Goal: Task Accomplishment & Management: Manage account settings

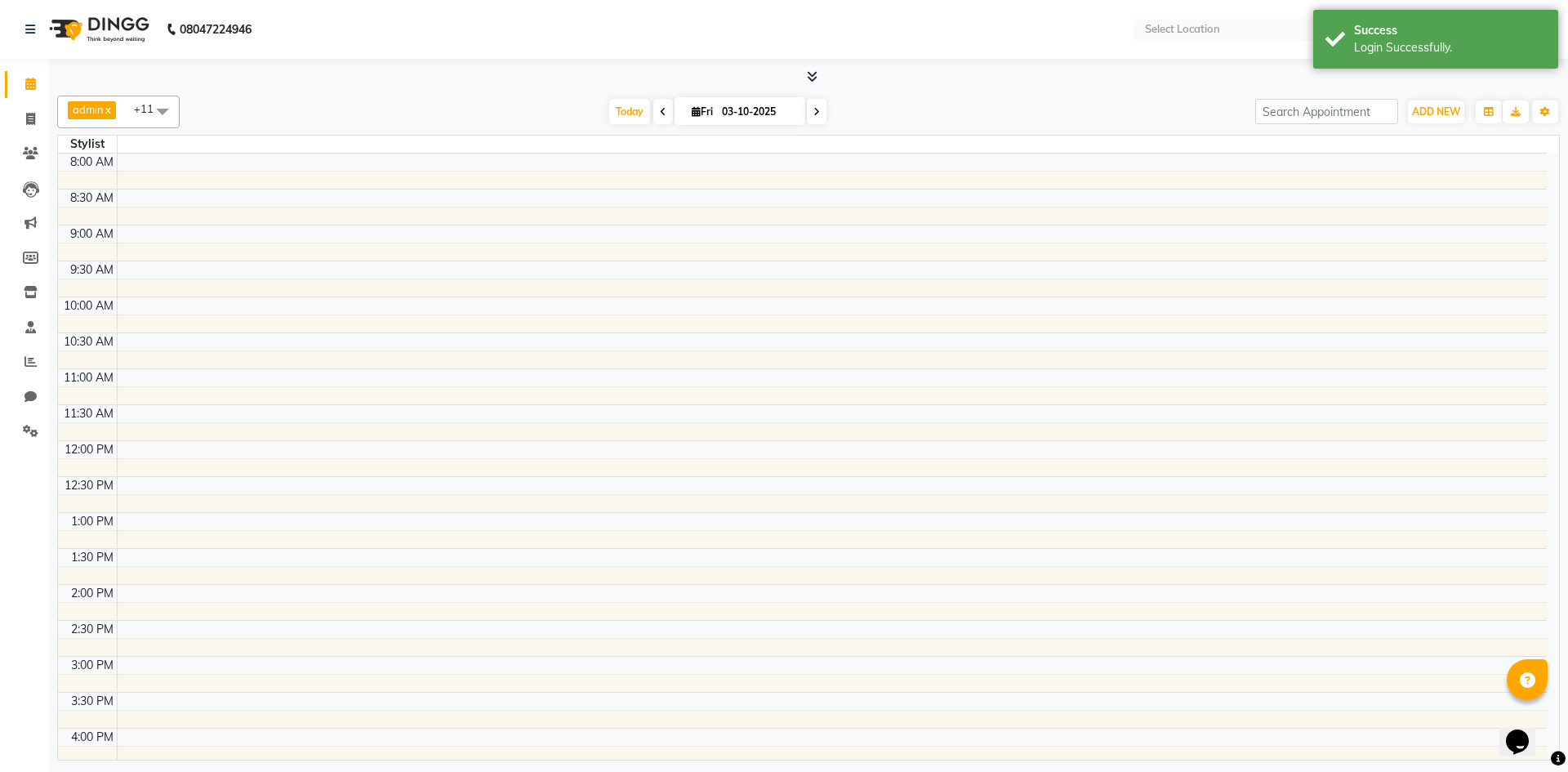
select select "en"
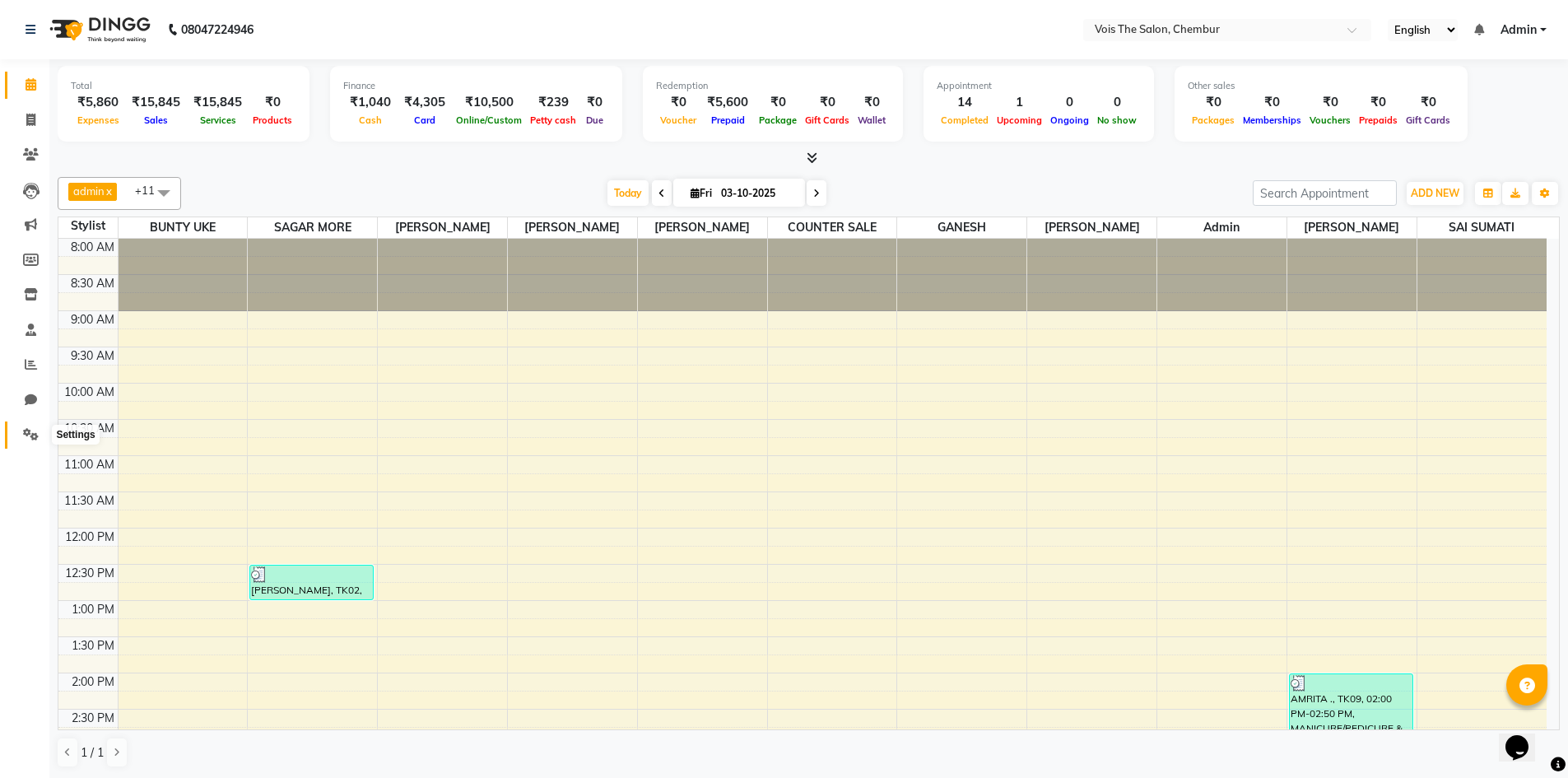
click at [32, 426] on span at bounding box center [31, 435] width 29 height 19
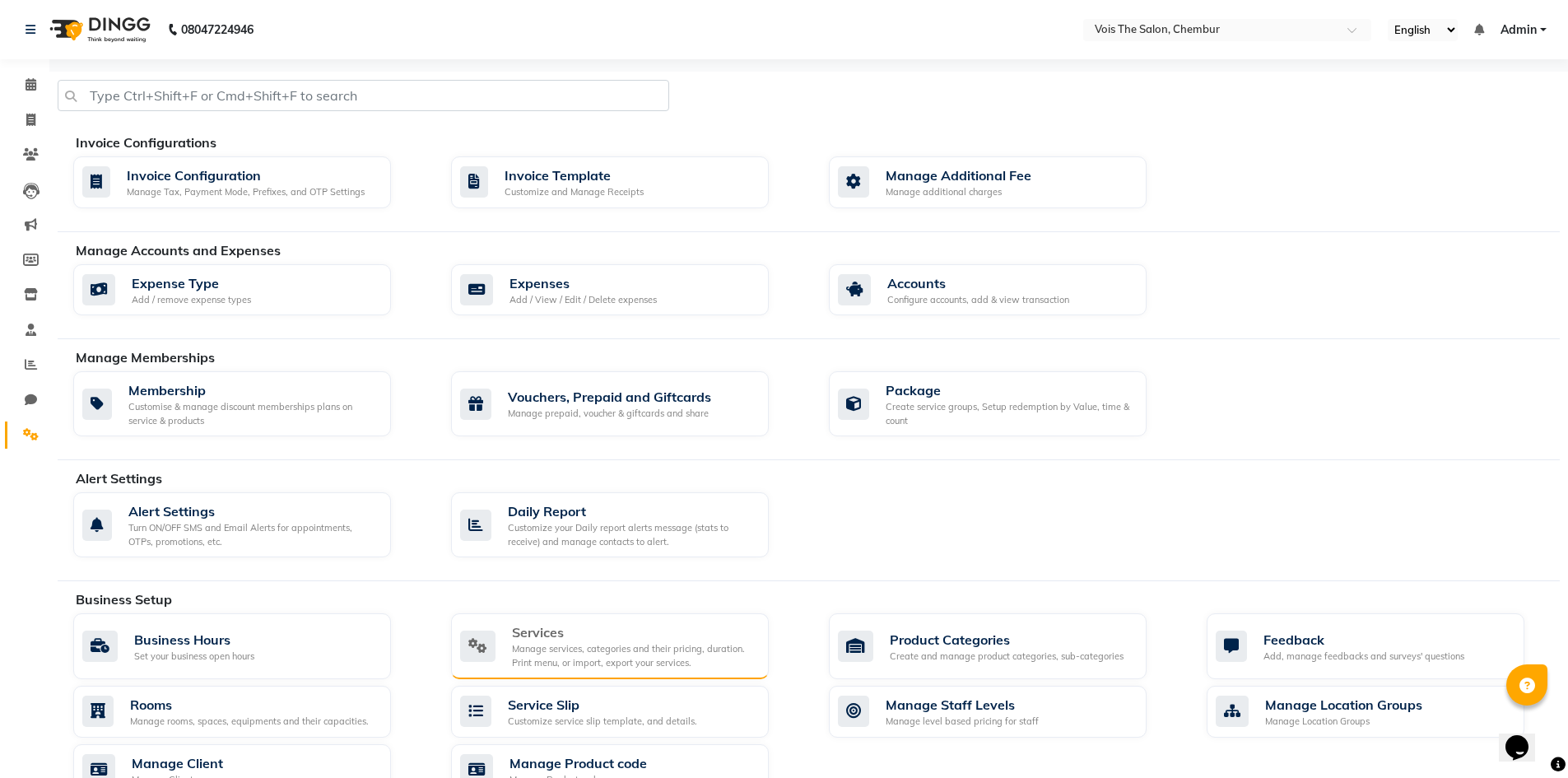
click at [550, 633] on div "Services" at bounding box center [634, 632] width 244 height 20
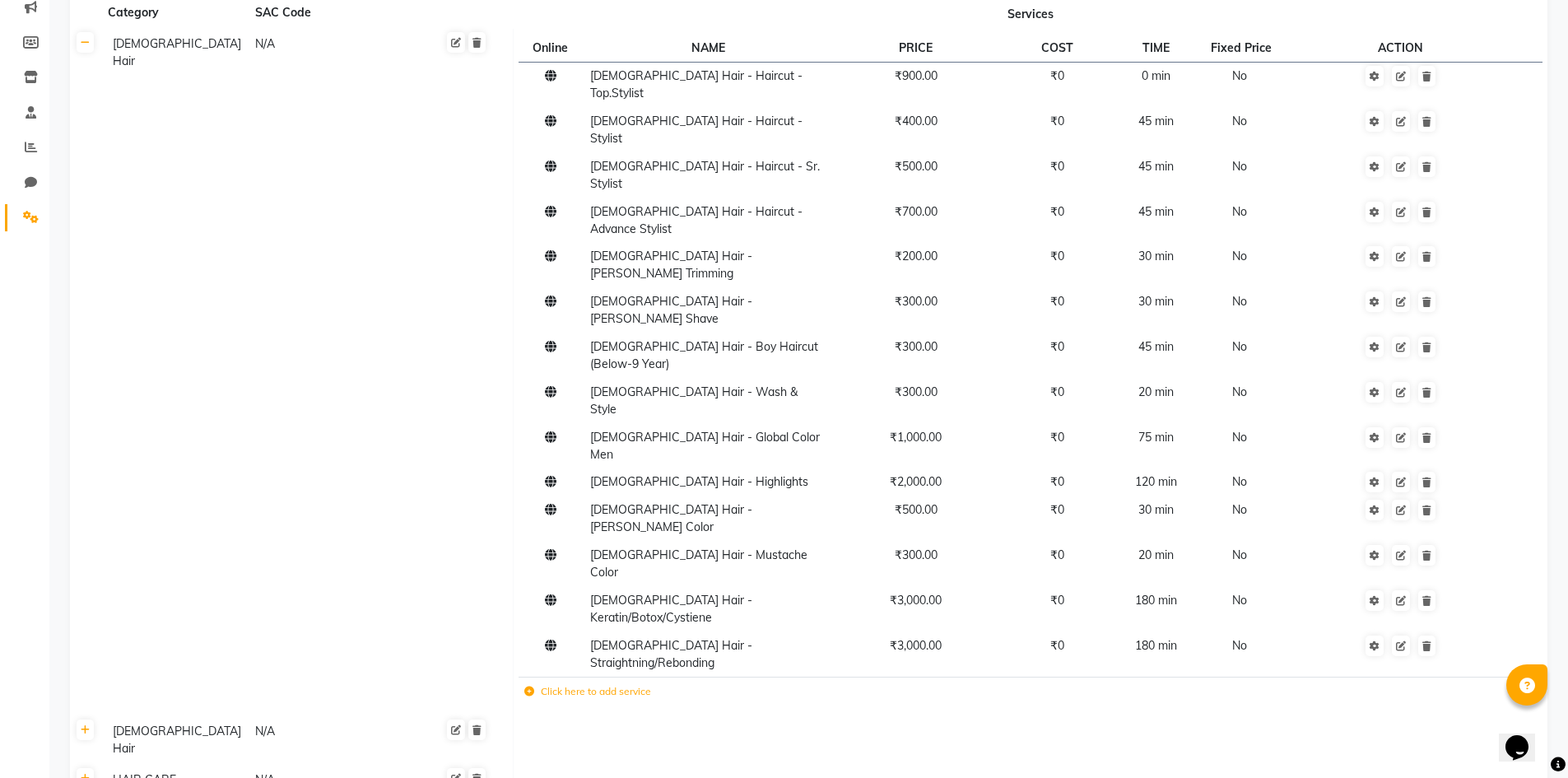
scroll to position [247, 0]
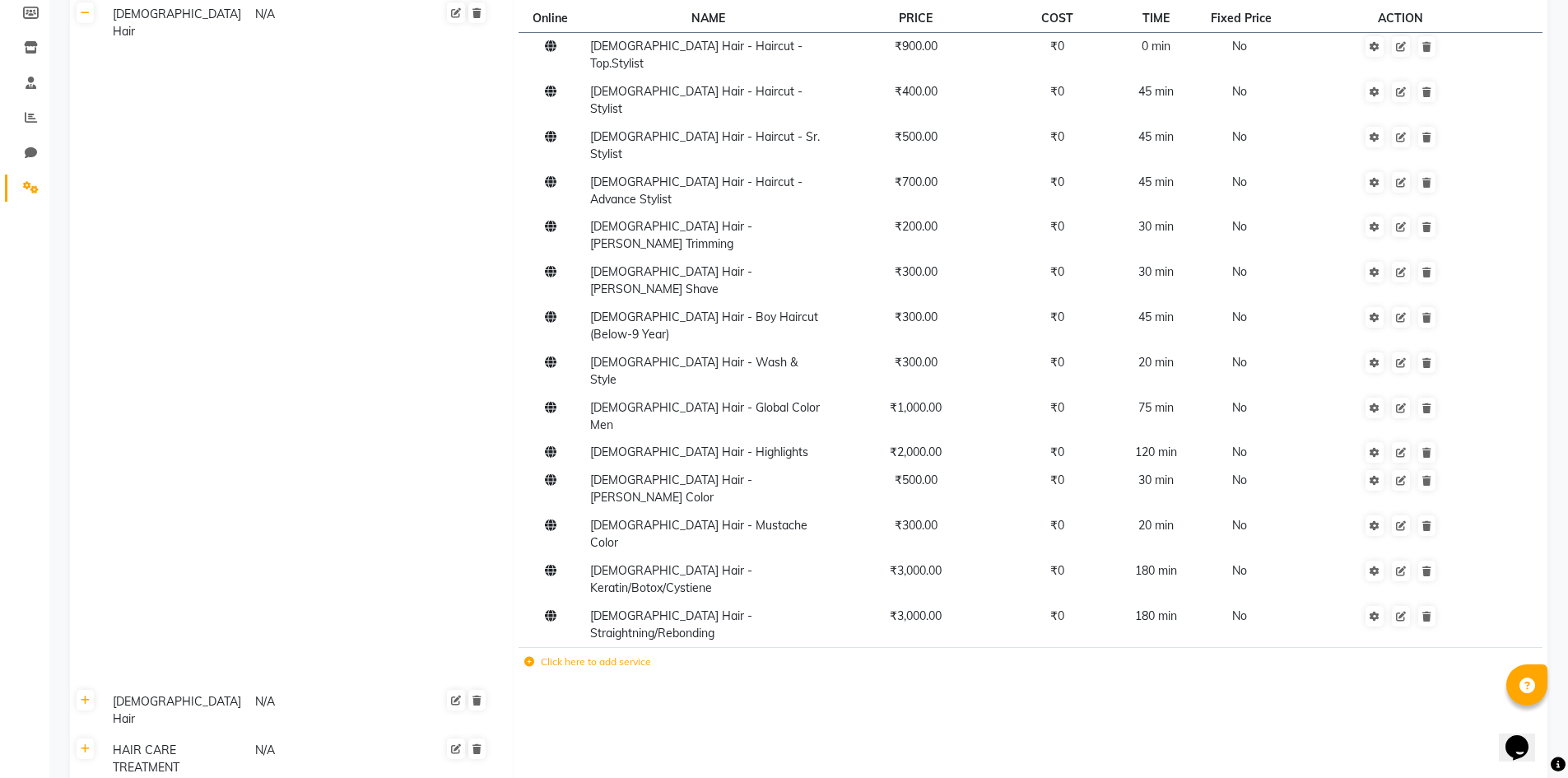
click at [173, 691] on div "[DEMOGRAPHIC_DATA] Hair" at bounding box center [176, 710] width 141 height 38
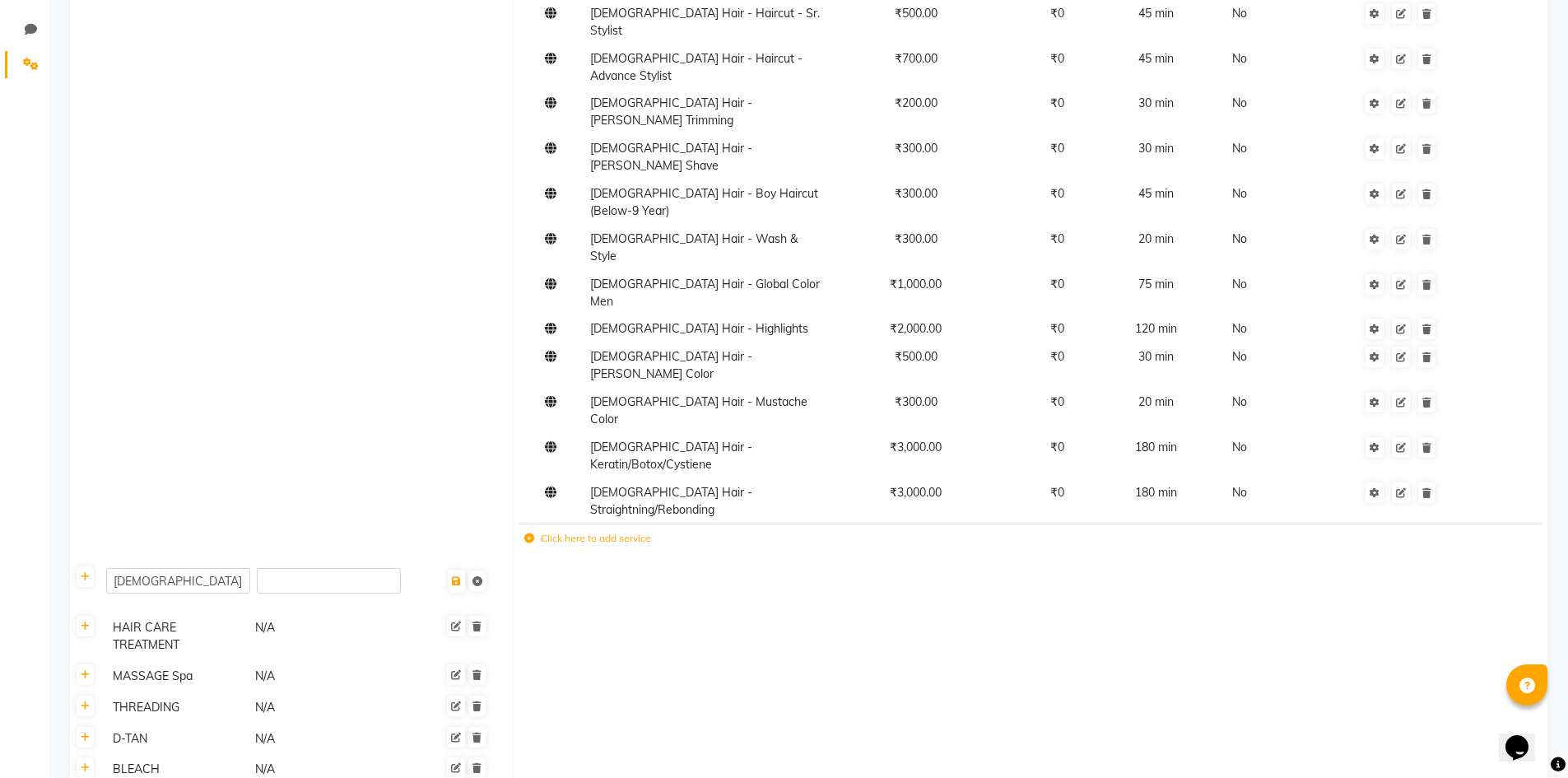
scroll to position [411, 0]
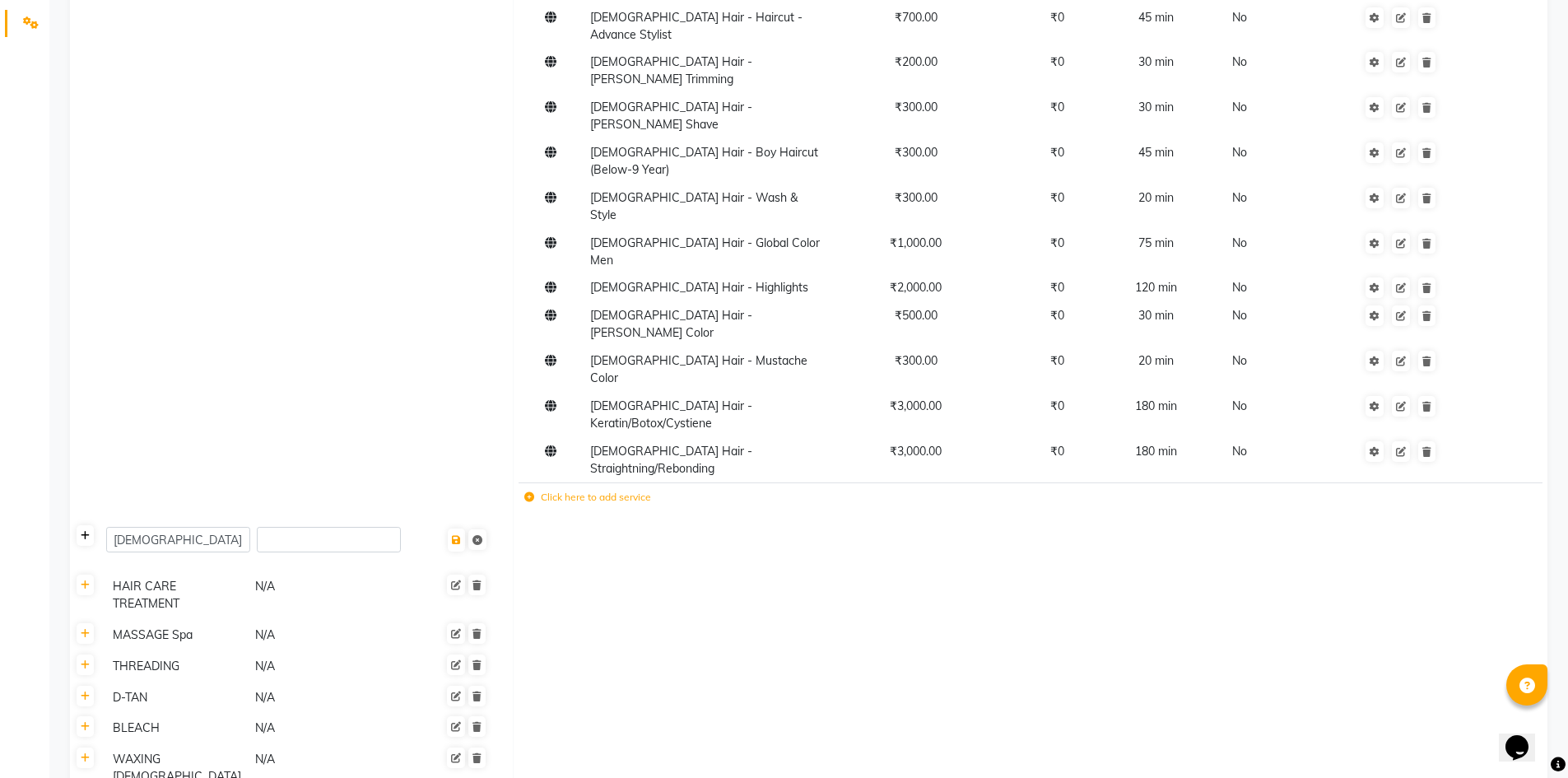
click at [86, 531] on icon at bounding box center [84, 536] width 9 height 10
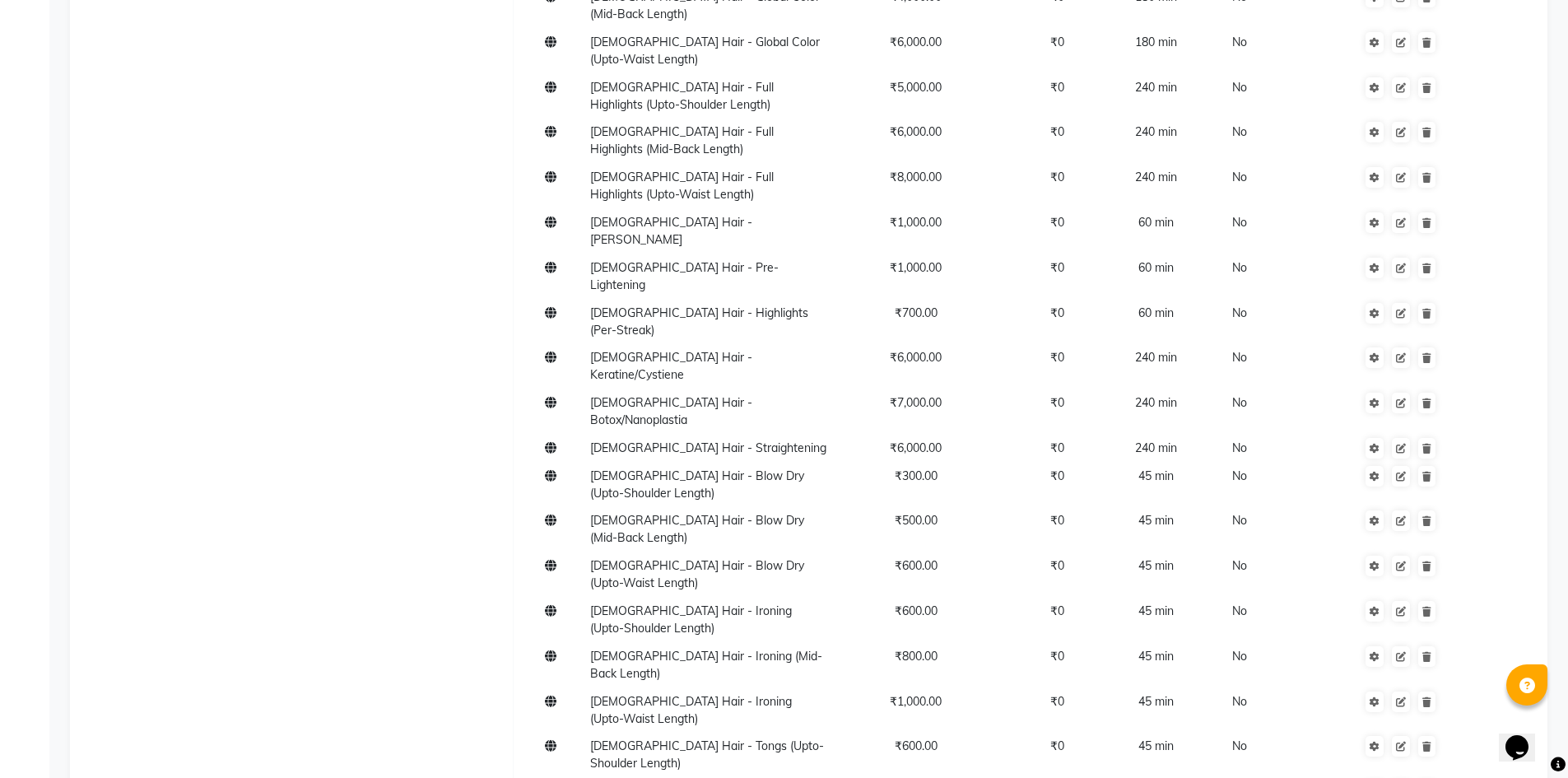
scroll to position [1317, 0]
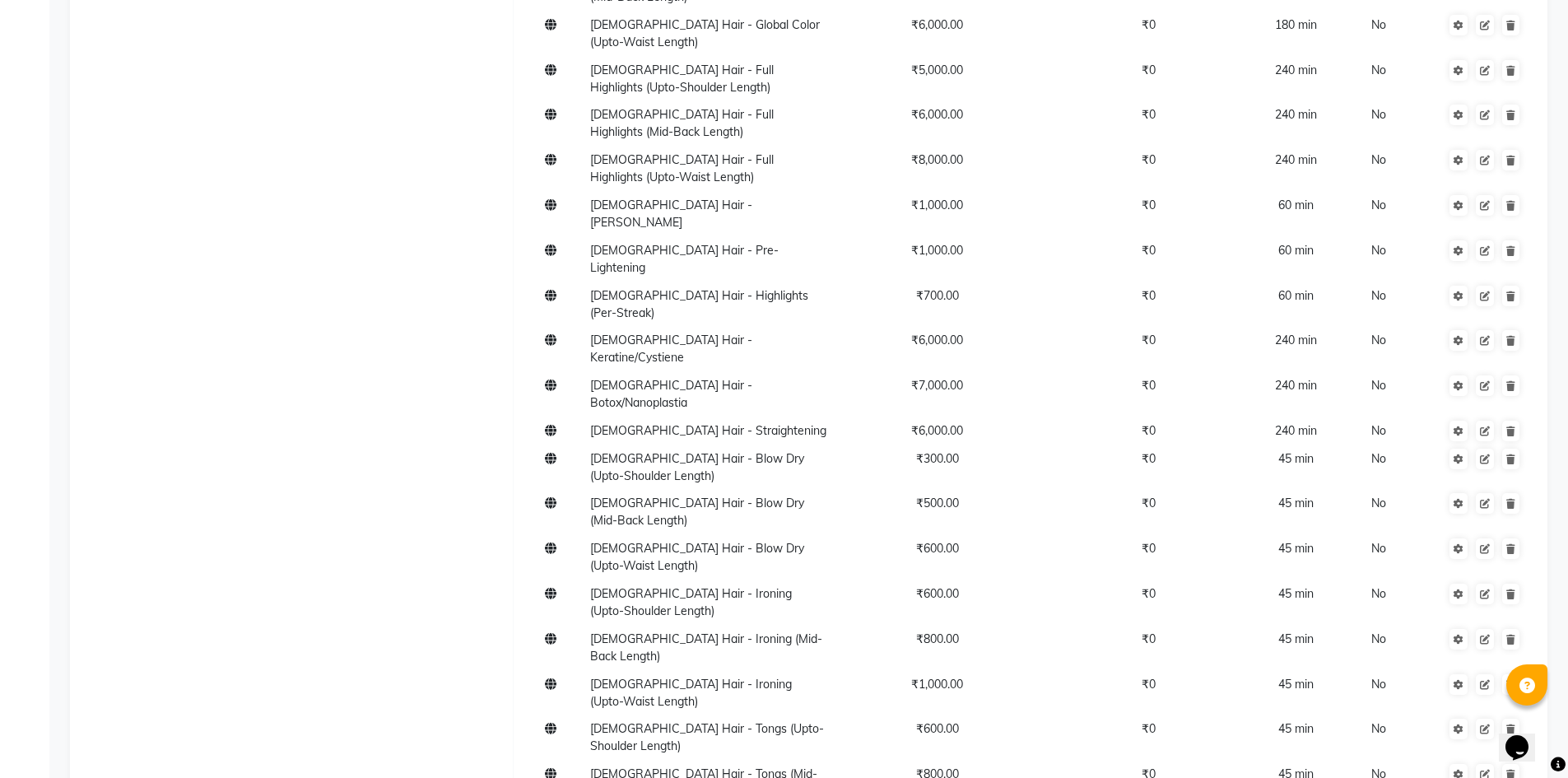
type input "[DEMOGRAPHIC_DATA] Highlights Offer@4999"
type input "4999"
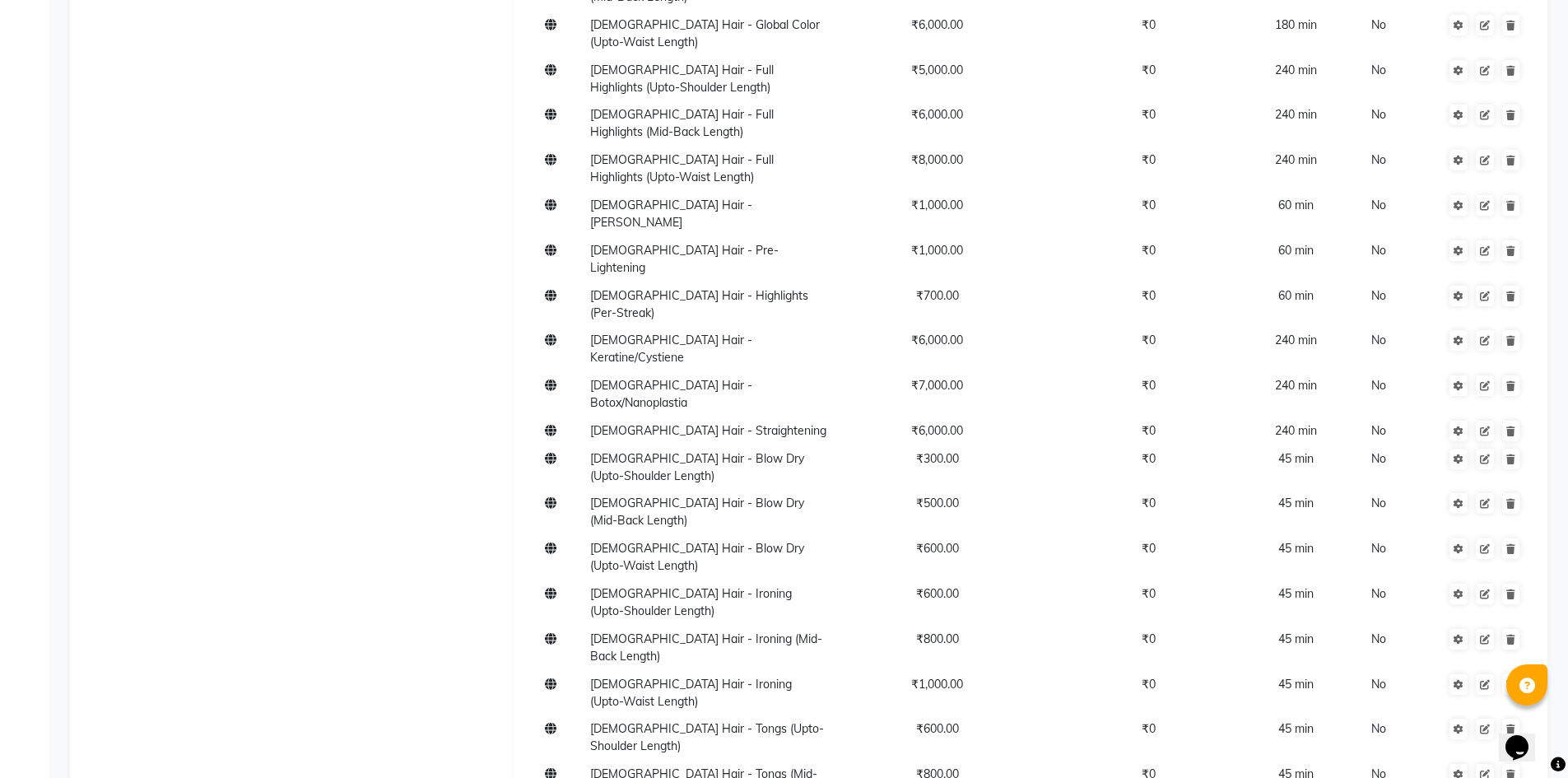
type input "0"
type input "120"
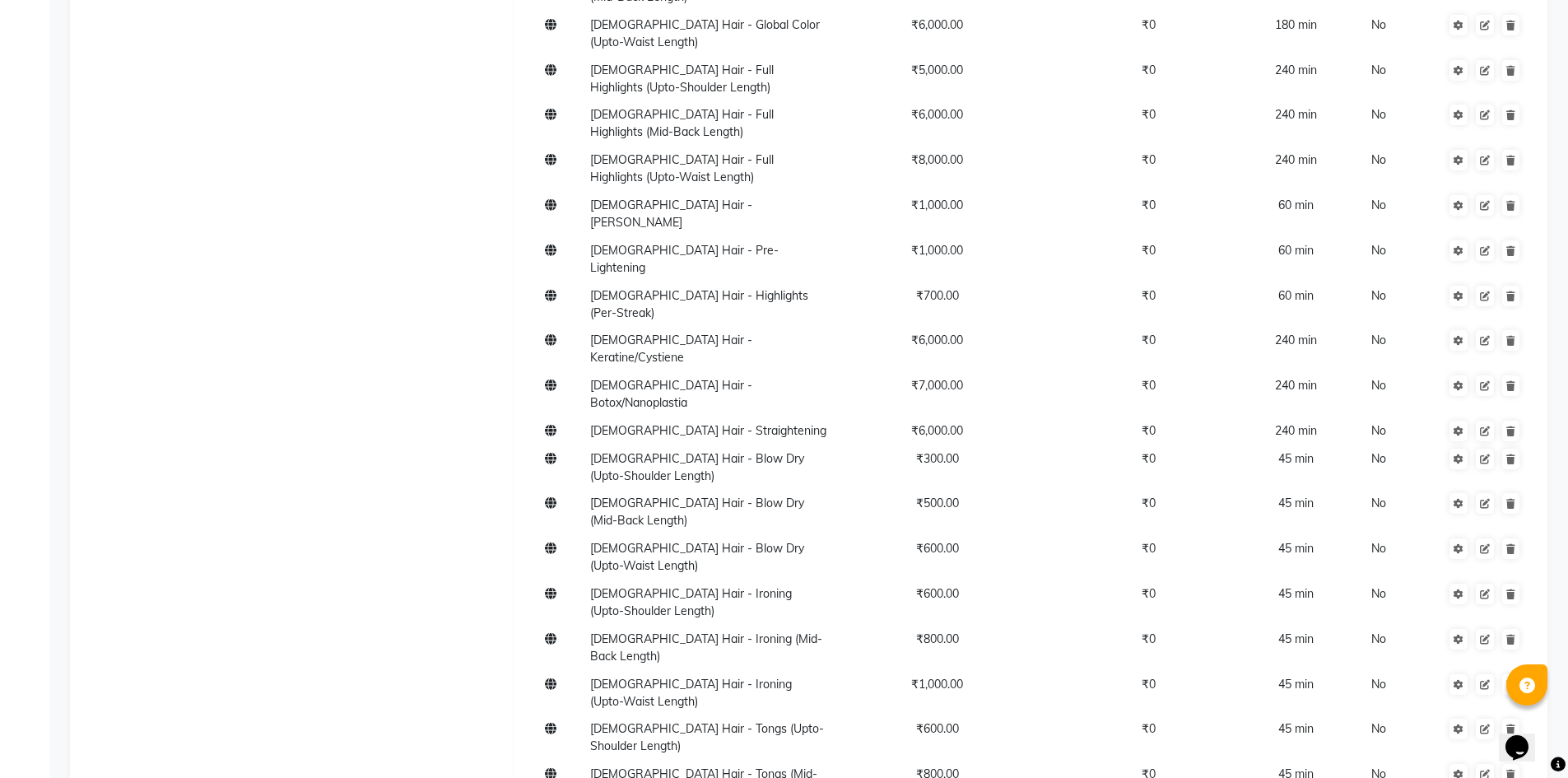
type input "[DEMOGRAPHIC_DATA] Global Offer@2499"
type input "2499"
type input "120"
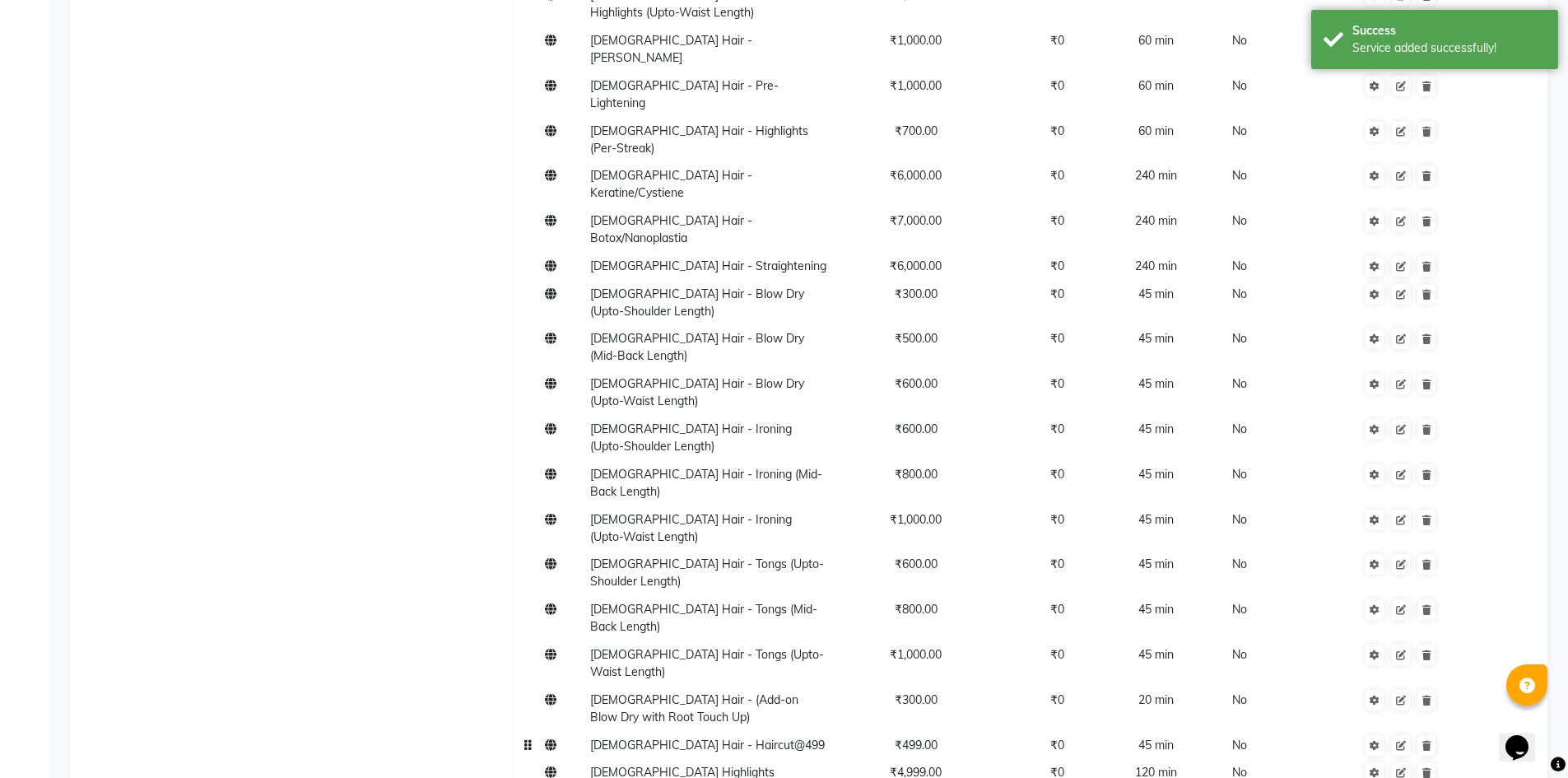
scroll to position [1399, 0]
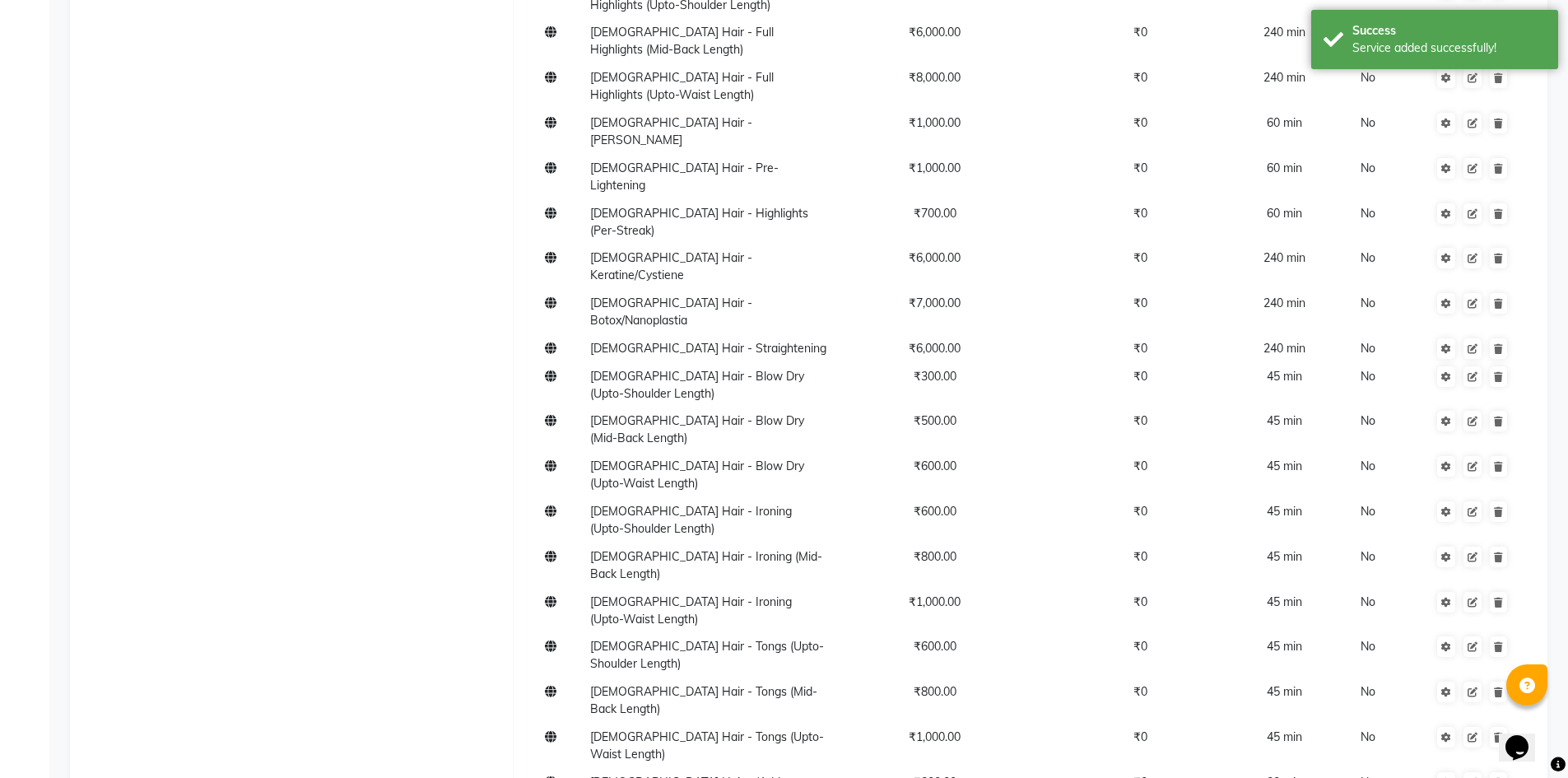
type input "180"
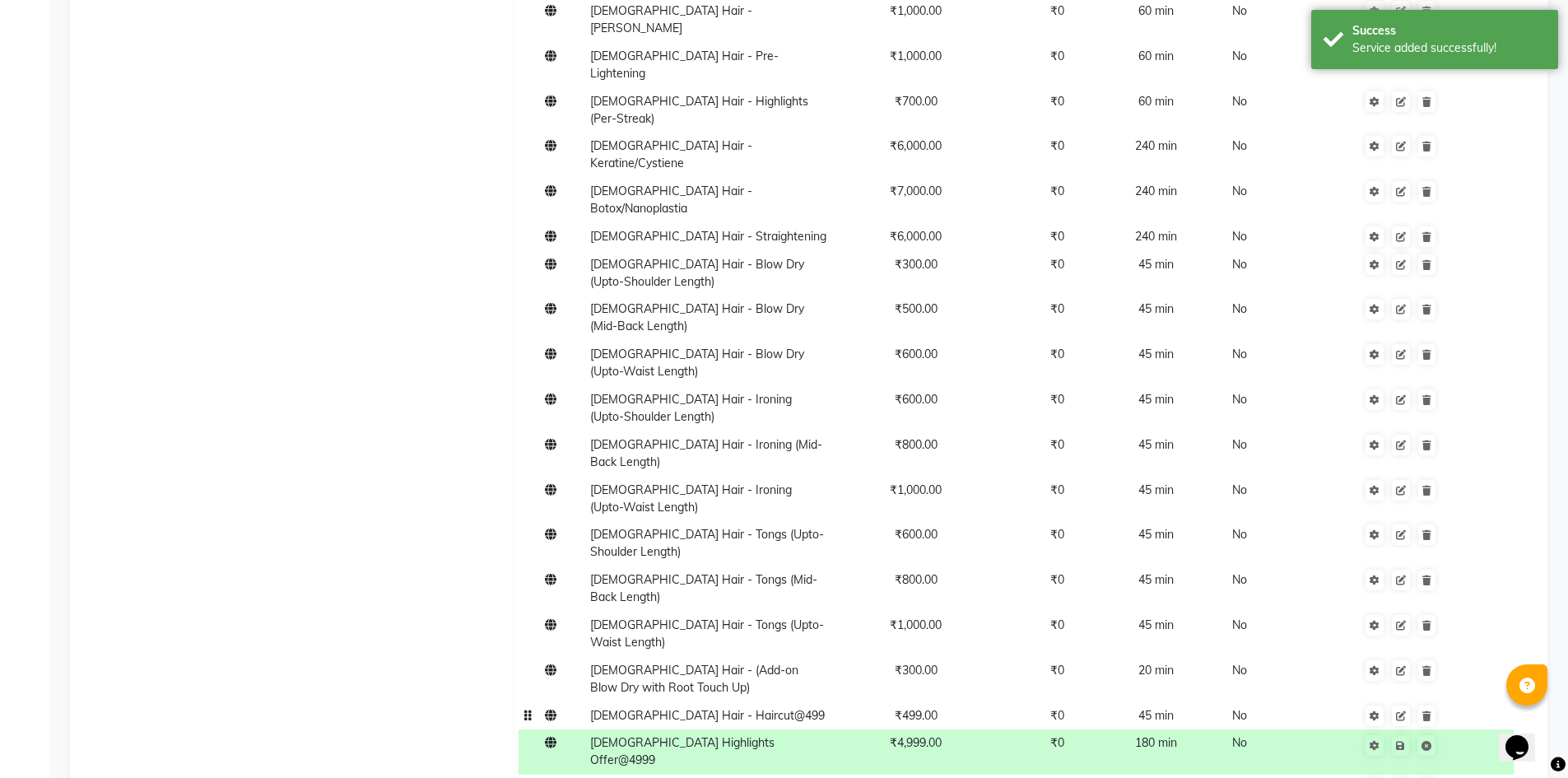
scroll to position [1529, 0]
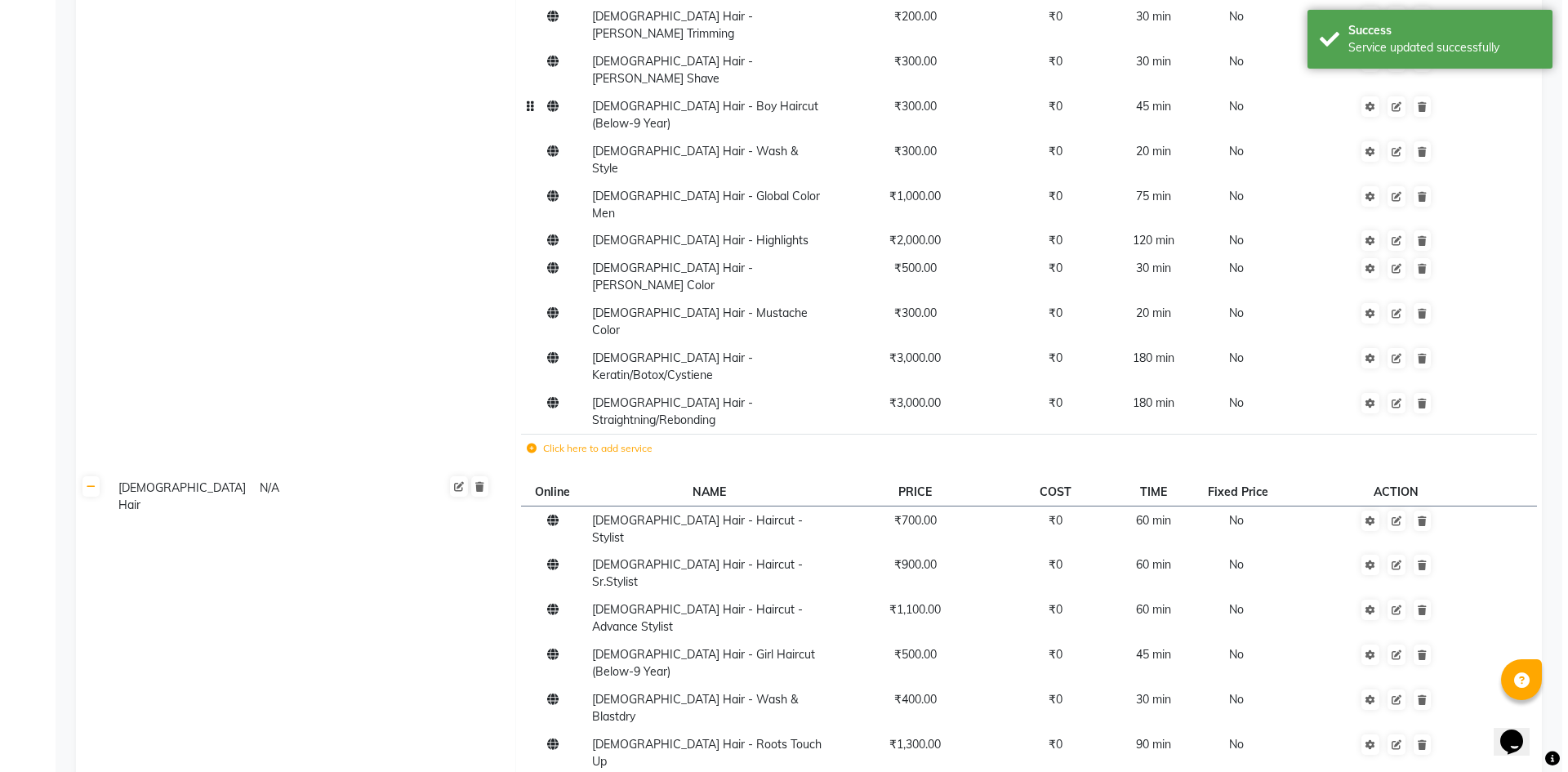
scroll to position [0, 0]
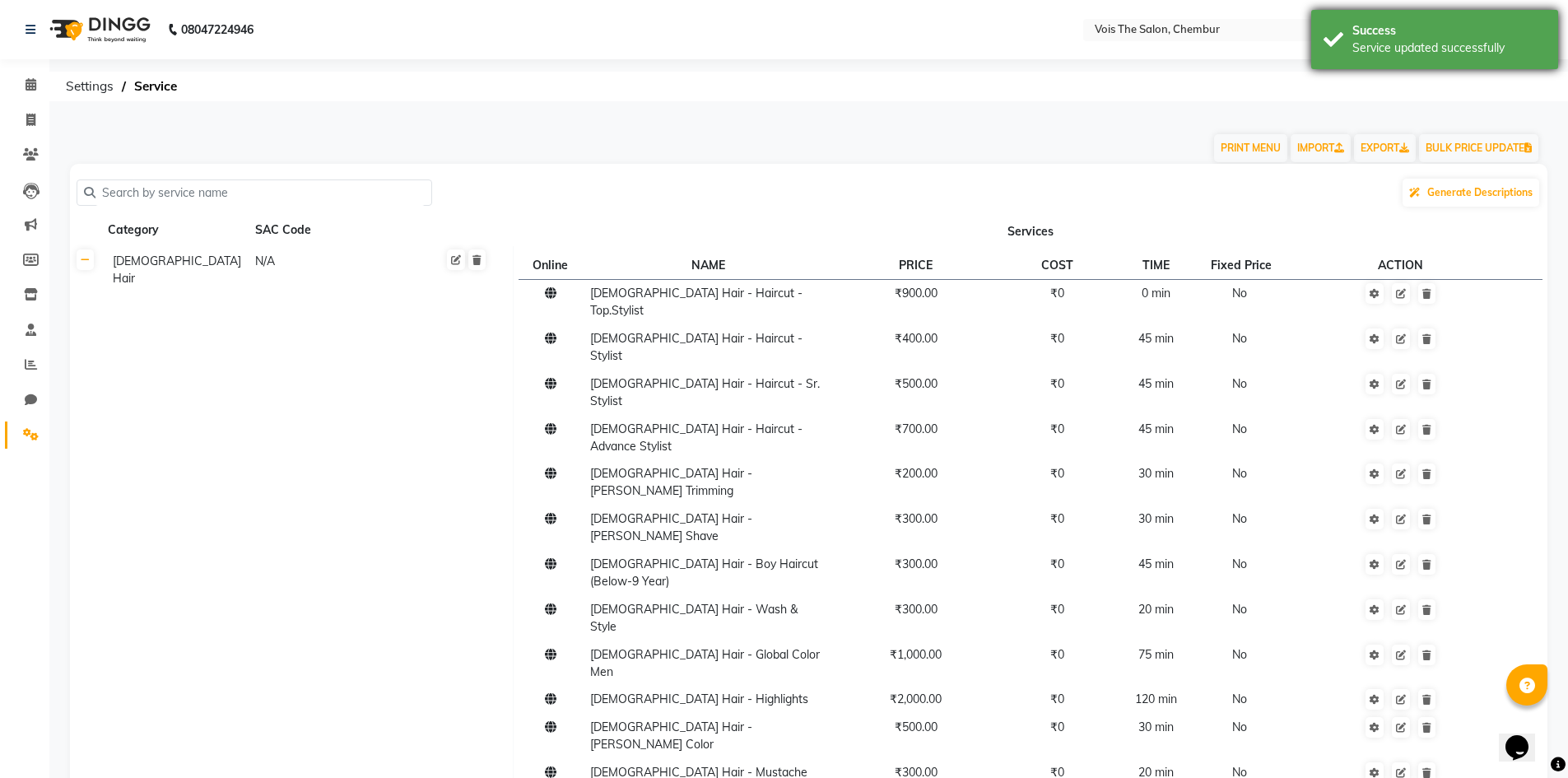
click at [1394, 33] on div "Success" at bounding box center [1449, 31] width 193 height 17
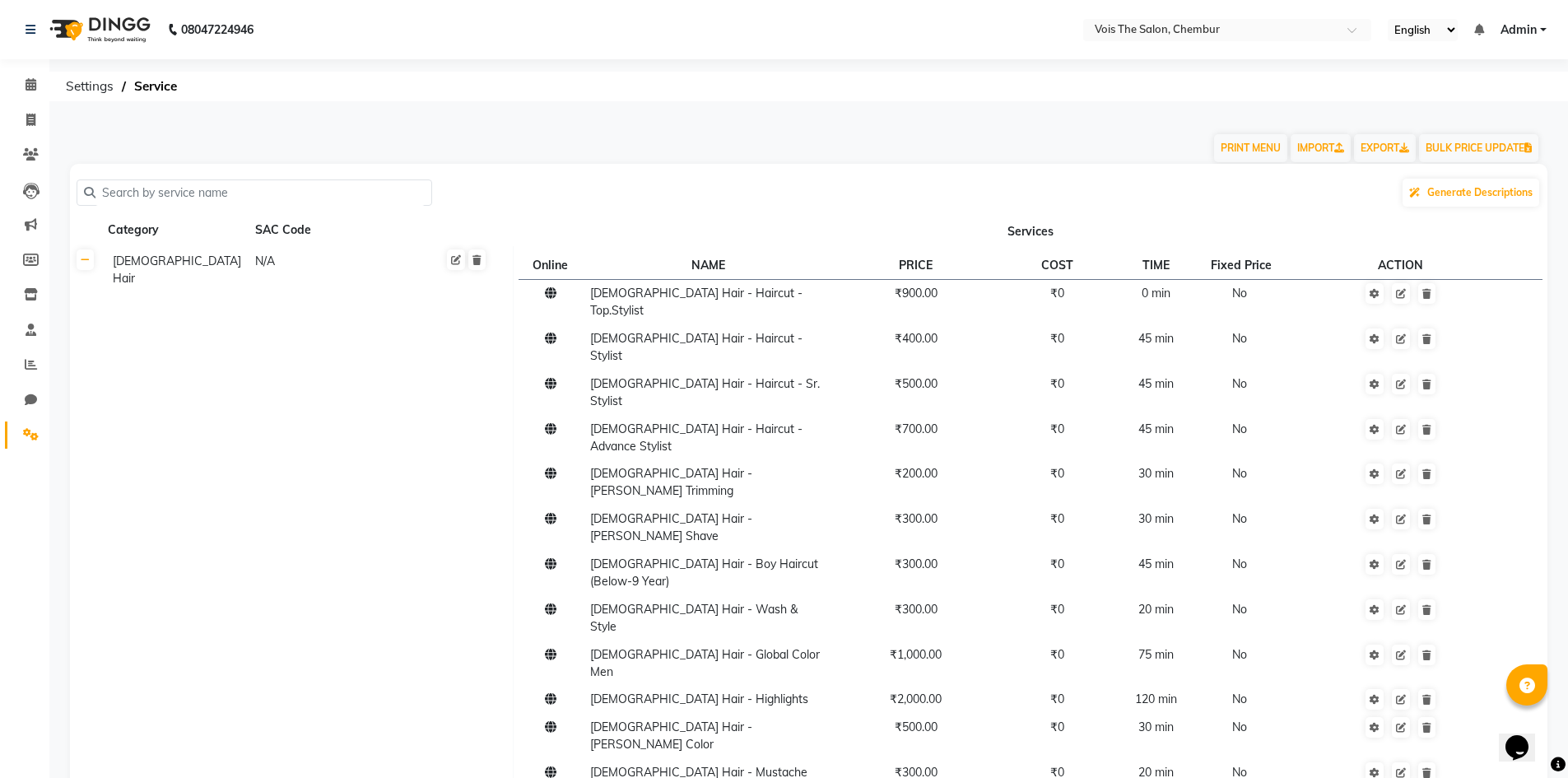
click at [1539, 25] on link "Admin" at bounding box center [1524, 30] width 46 height 17
click at [1486, 115] on link "Sign out" at bounding box center [1462, 113] width 150 height 26
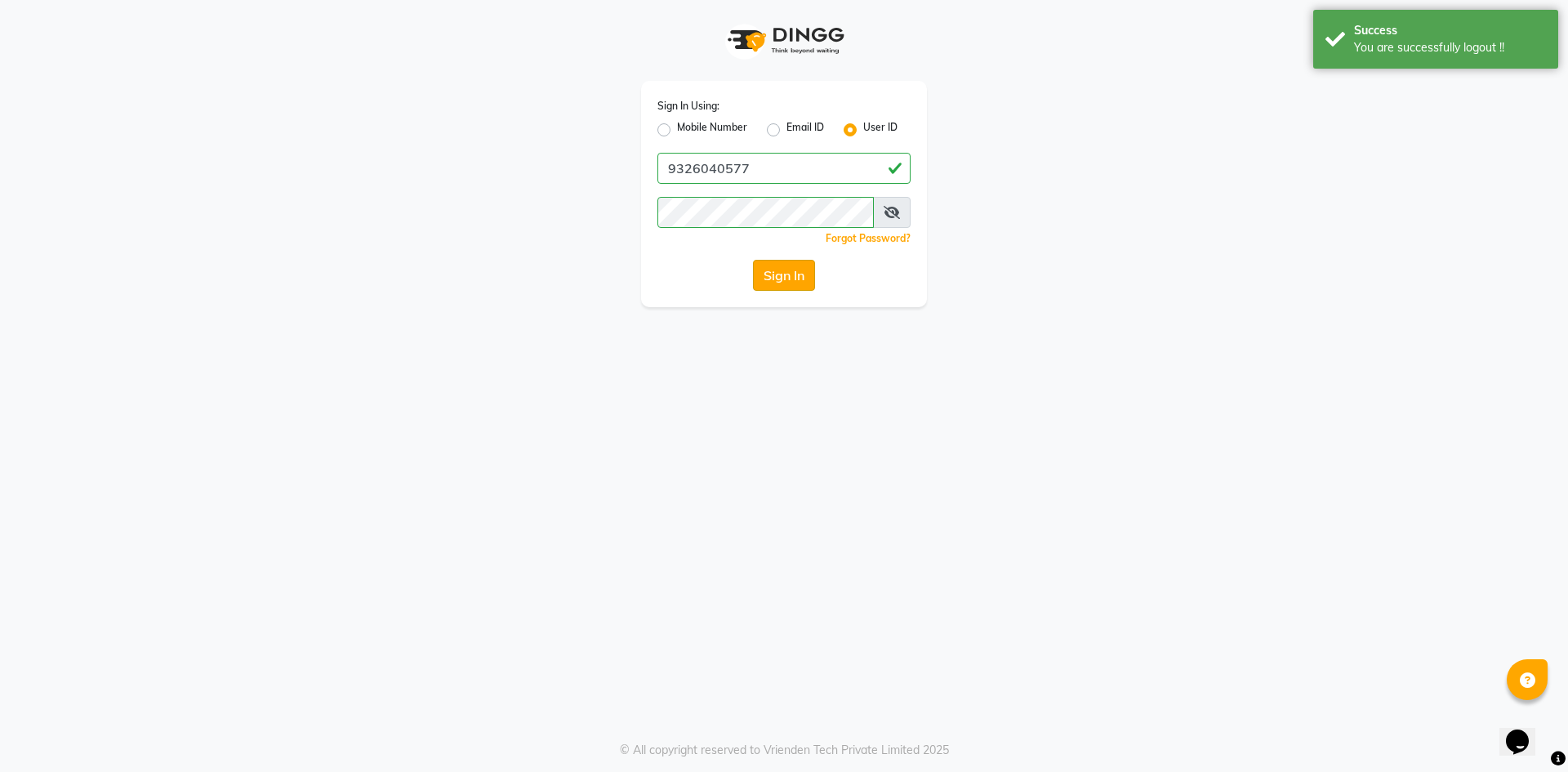
click at [808, 276] on button "Sign In" at bounding box center [784, 274] width 62 height 31
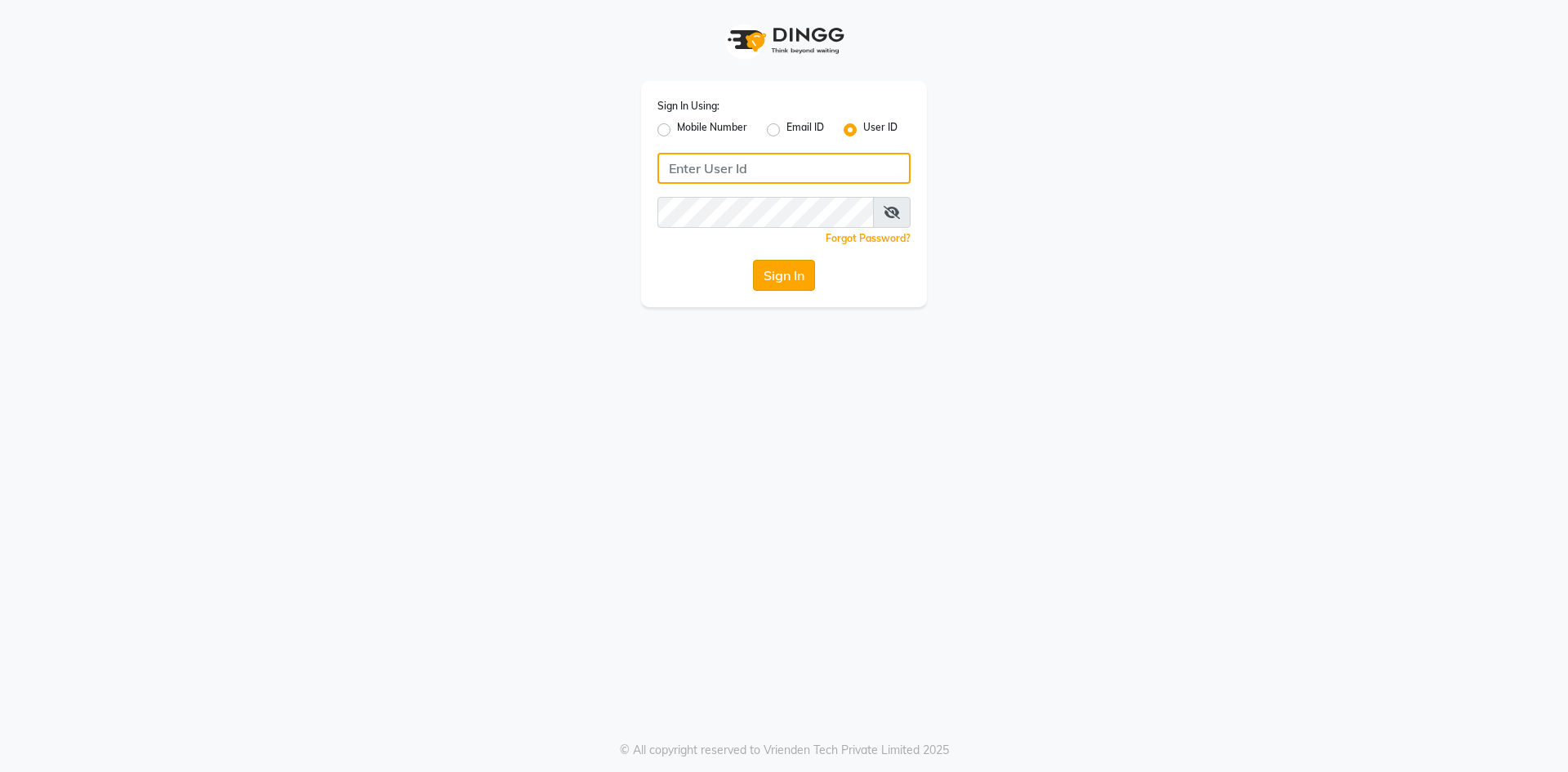
type input "9326040577"
click at [796, 272] on button "Sign In" at bounding box center [784, 274] width 62 height 31
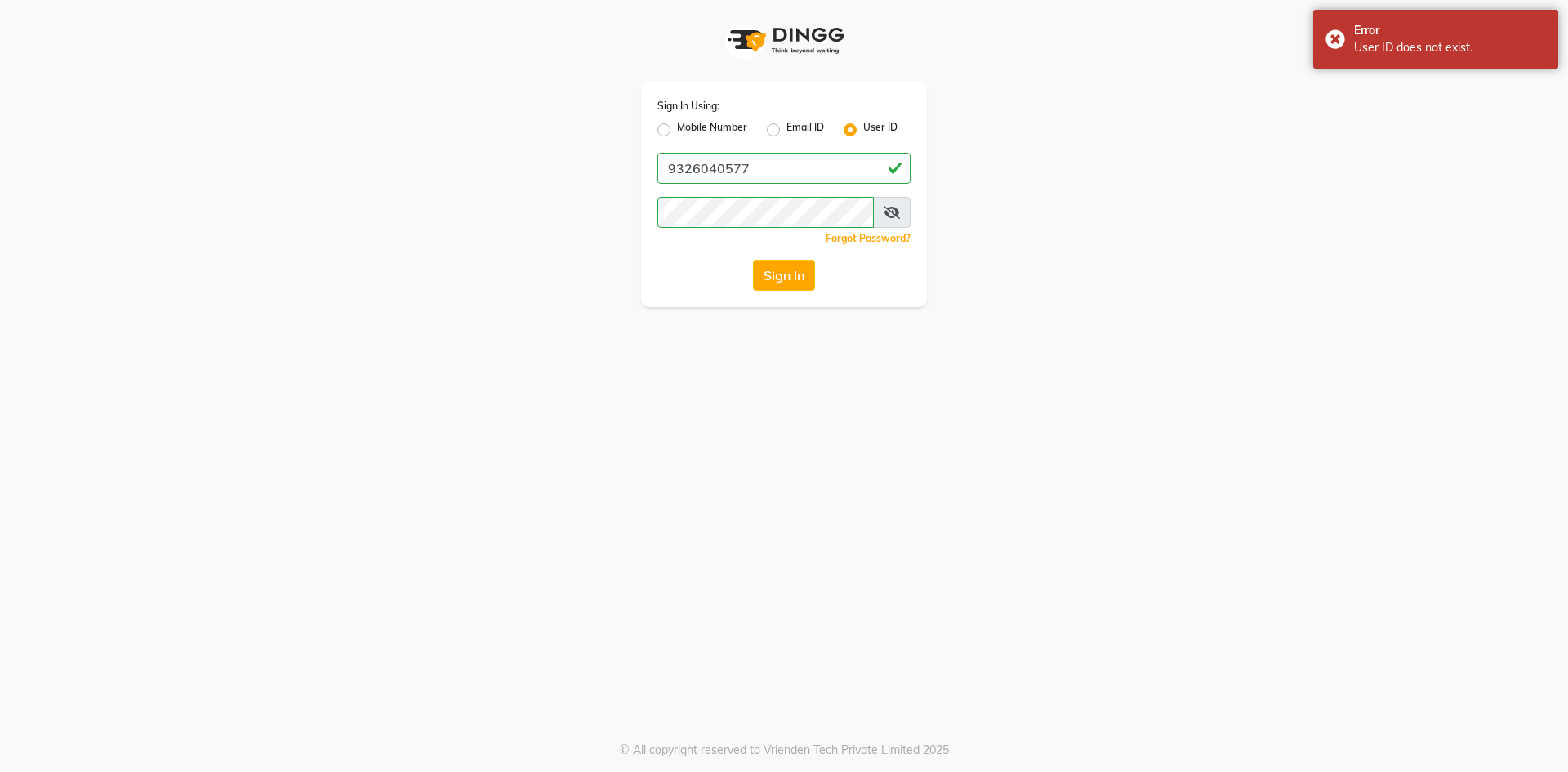
click at [656, 134] on div "Sign In Using: Mobile Number Email ID User ID 9326040577 Remember me Forgot Pas…" at bounding box center [784, 194] width 286 height 226
click at [671, 138] on div "Mobile Number" at bounding box center [702, 129] width 90 height 20
click at [677, 128] on label "Mobile Number" at bounding box center [712, 129] width 70 height 20
click at [677, 128] on input "Mobile Number" at bounding box center [682, 124] width 10 height 10
radio input "true"
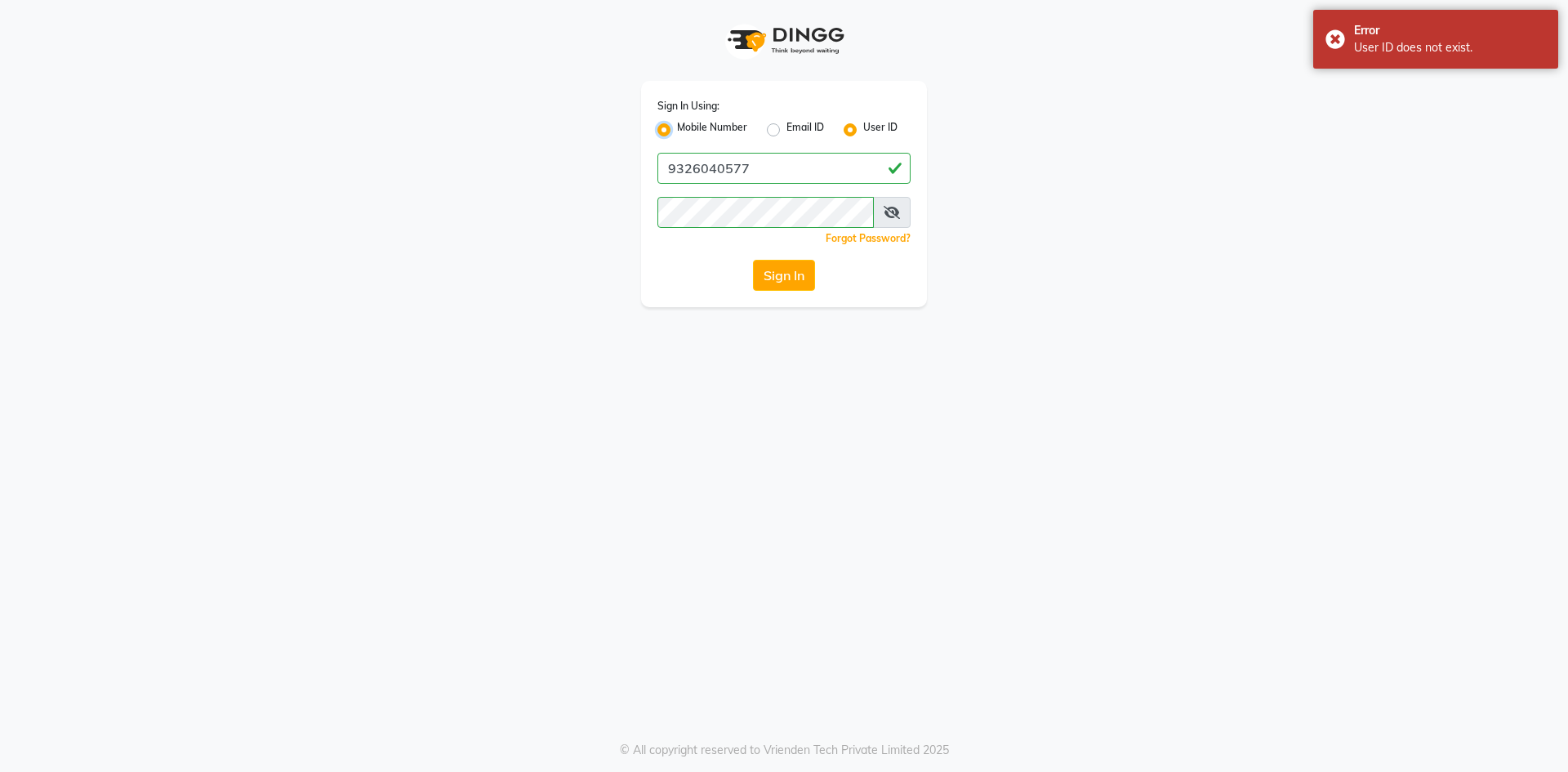
radio input "false"
click at [745, 148] on div "Sign In Using: Mobile Number Email ID User ID Country Code × +91 Remember me Fo…" at bounding box center [784, 194] width 286 height 226
click at [763, 175] on input "Username" at bounding box center [811, 168] width 198 height 31
type input "9326040577"
click at [790, 271] on button "Sign In" at bounding box center [784, 274] width 62 height 31
